Goal: Navigation & Orientation: Find specific page/section

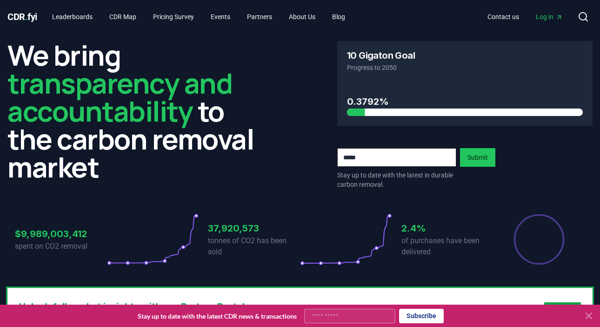
click at [366, 156] on input "email" at bounding box center [396, 157] width 119 height 19
type input "**********"
click at [474, 158] on button "Submit" at bounding box center [477, 157] width 35 height 19
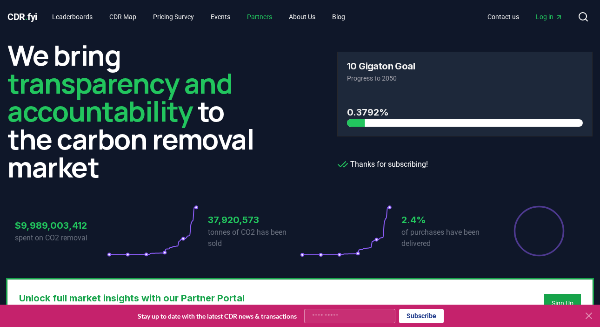
click at [257, 15] on link "Partners" at bounding box center [260, 16] width 40 height 17
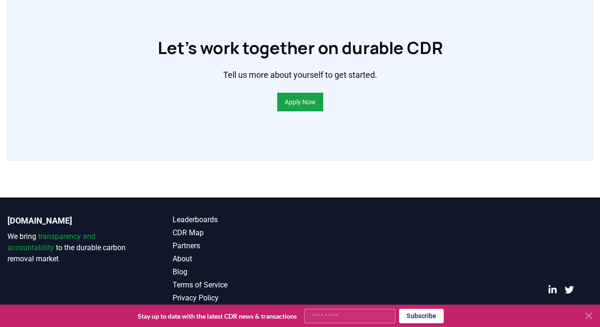
scroll to position [737, 0]
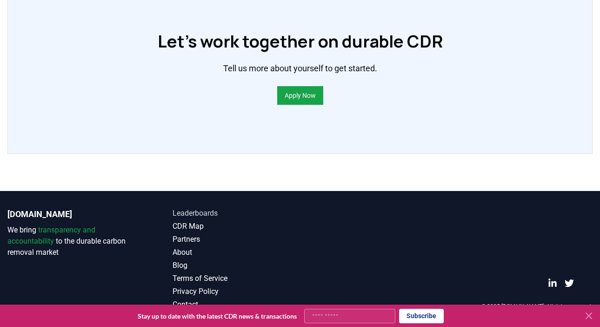
click at [198, 217] on link "Leaderboards" at bounding box center [237, 212] width 128 height 11
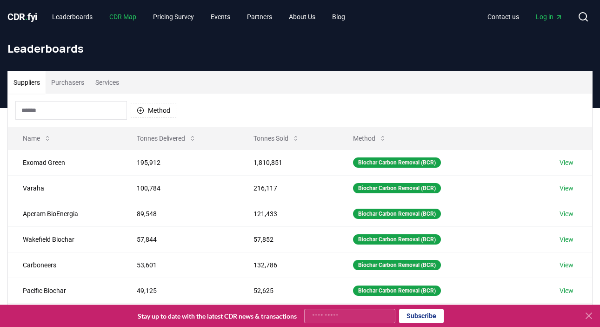
click at [127, 15] on link "CDR Map" at bounding box center [123, 16] width 42 height 17
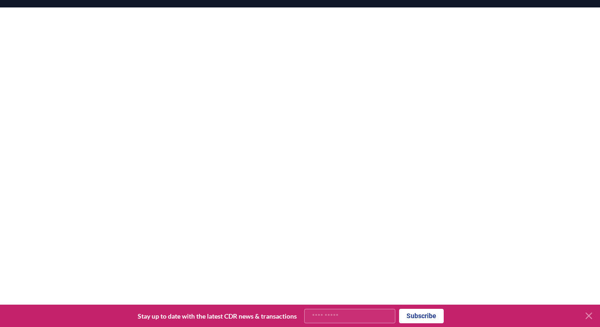
scroll to position [206, 0]
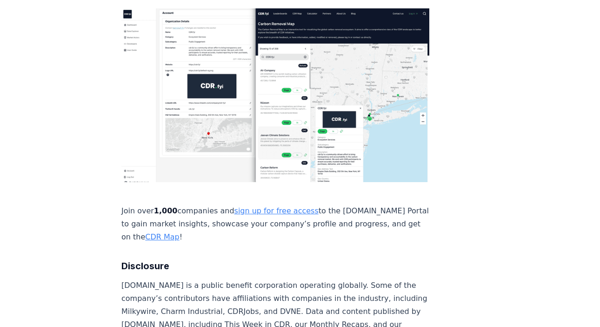
scroll to position [2000, 0]
